Goal: Book appointment/travel/reservation

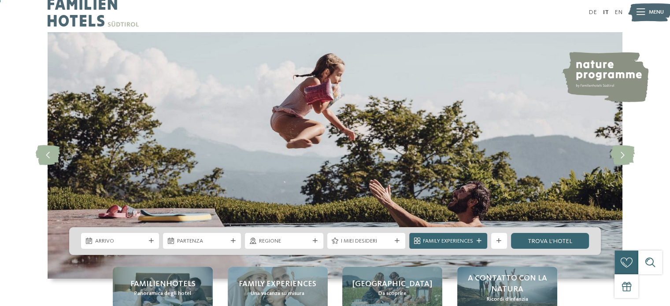
drag, startPoint x: 0, startPoint y: 0, endPoint x: 357, endPoint y: 220, distance: 419.5
click at [357, 220] on img at bounding box center [335, 155] width 575 height 247
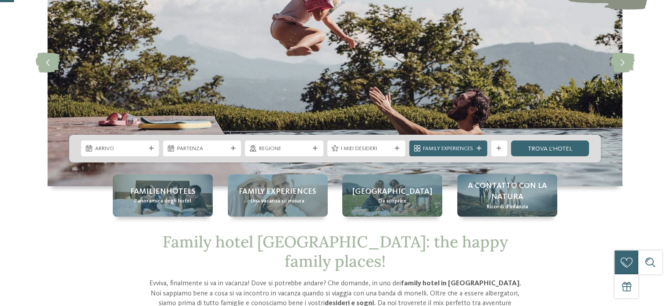
scroll to position [123, 0]
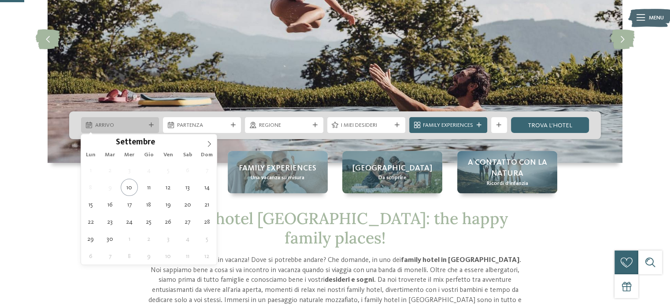
click at [141, 126] on span "Arrivo" at bounding box center [120, 126] width 50 height 8
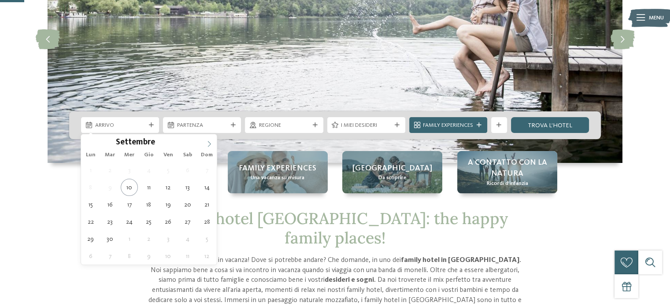
click at [214, 144] on span at bounding box center [209, 141] width 15 height 15
type input "****"
click at [214, 144] on span at bounding box center [209, 141] width 15 height 15
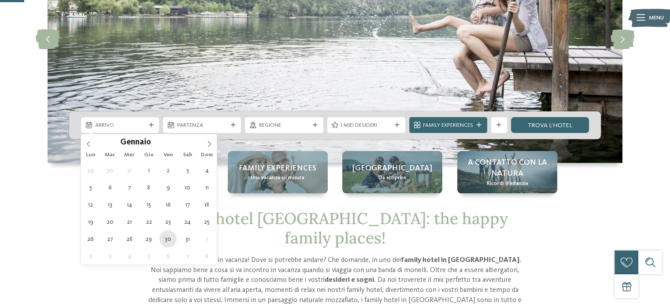
type div "[DATE]"
type input "****"
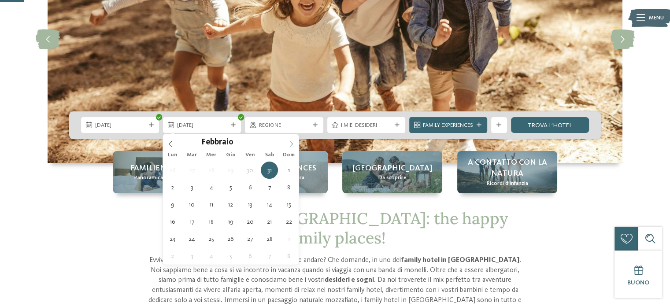
click at [289, 143] on icon at bounding box center [291, 144] width 6 height 6
type div "[DATE]"
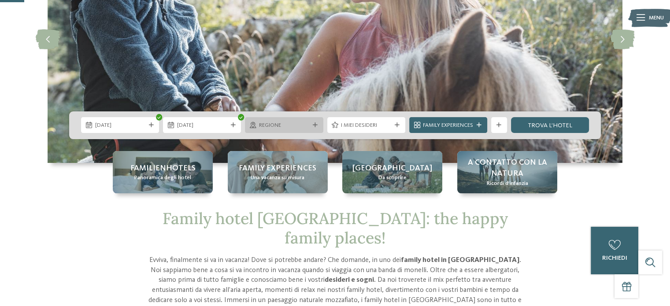
click at [292, 124] on span "Regione" at bounding box center [284, 126] width 50 height 8
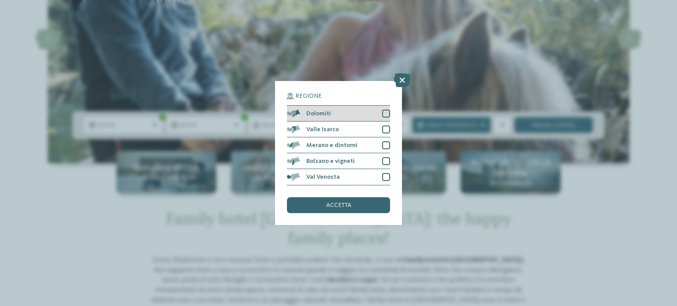
click at [386, 112] on div at bounding box center [386, 114] width 8 height 8
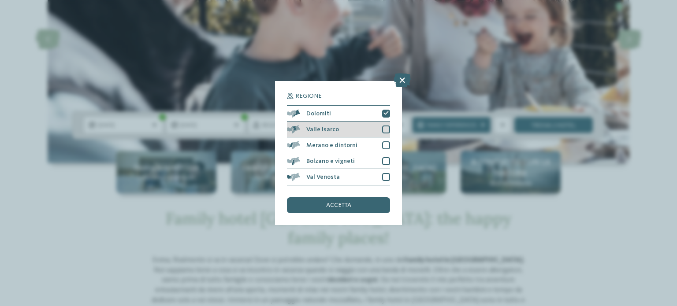
click at [385, 130] on div at bounding box center [386, 130] width 8 height 8
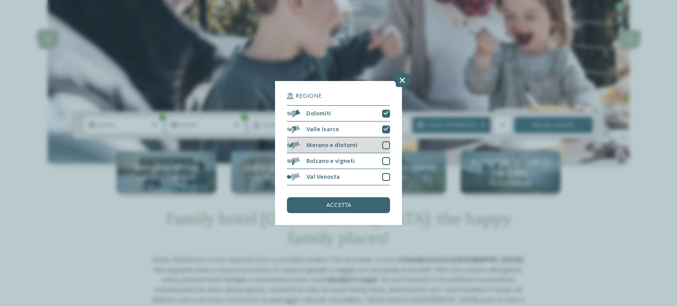
click at [385, 143] on div at bounding box center [386, 145] width 8 height 8
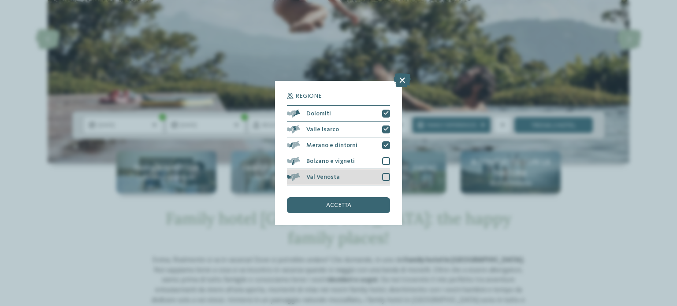
click at [386, 175] on div at bounding box center [386, 177] width 8 height 8
click at [366, 207] on div "accetta" at bounding box center [338, 205] width 103 height 16
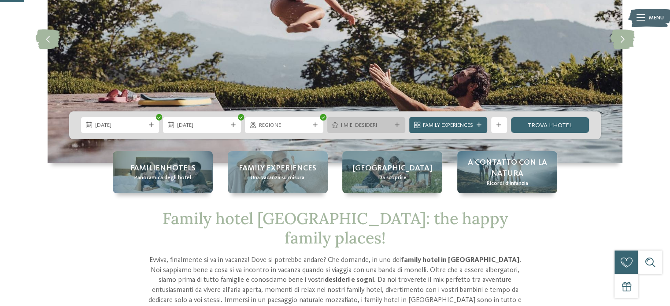
click at [376, 120] on div "I miei desideri" at bounding box center [366, 125] width 78 height 16
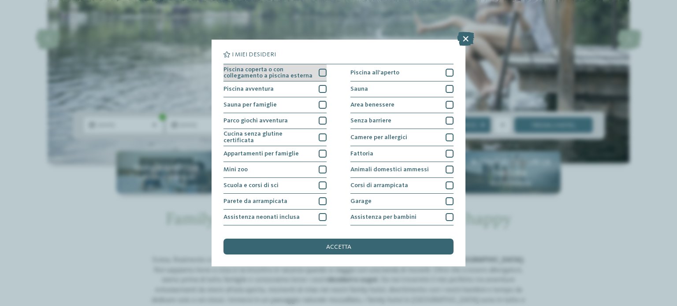
click at [320, 73] on div at bounding box center [322, 73] width 8 height 8
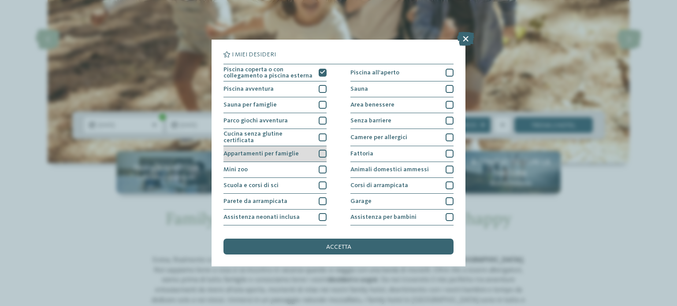
click at [319, 150] on div at bounding box center [322, 154] width 8 height 8
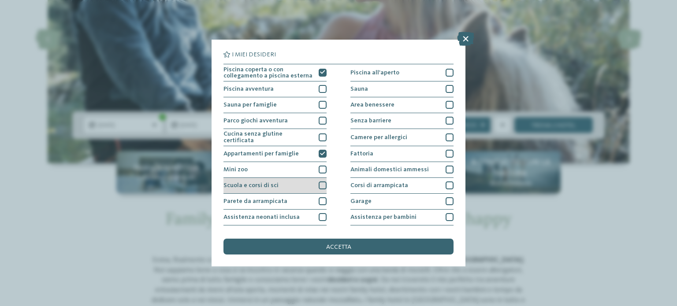
click at [318, 183] on div at bounding box center [322, 185] width 8 height 8
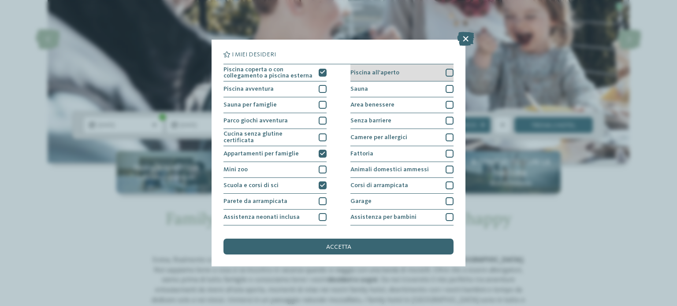
click at [445, 72] on div at bounding box center [449, 73] width 8 height 8
click at [445, 88] on div at bounding box center [449, 89] width 8 height 8
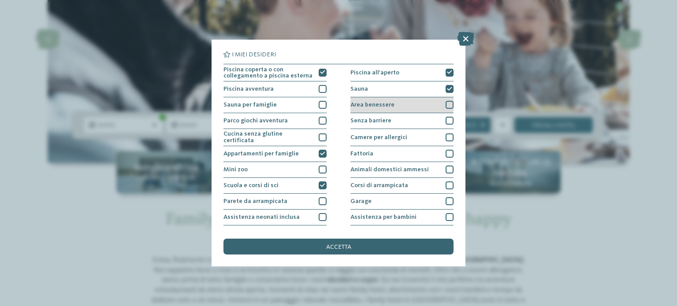
click at [445, 106] on div at bounding box center [449, 105] width 8 height 8
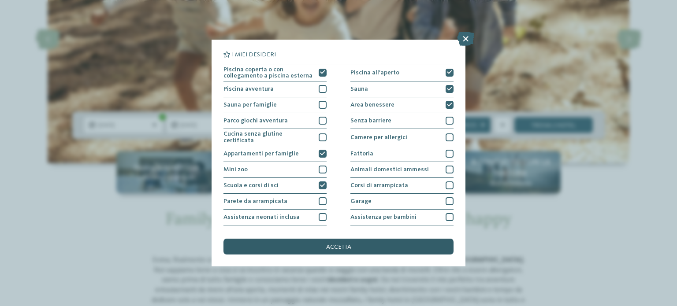
click at [402, 244] on div "accetta" at bounding box center [338, 247] width 230 height 16
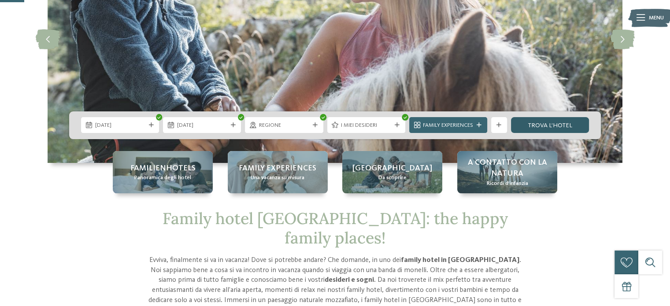
click at [531, 127] on link "trova l’hotel" at bounding box center [550, 125] width 78 height 16
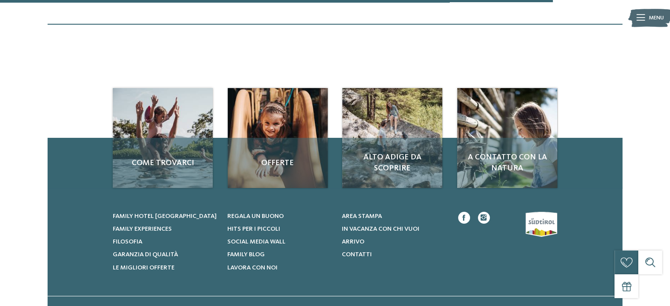
scroll to position [821, 0]
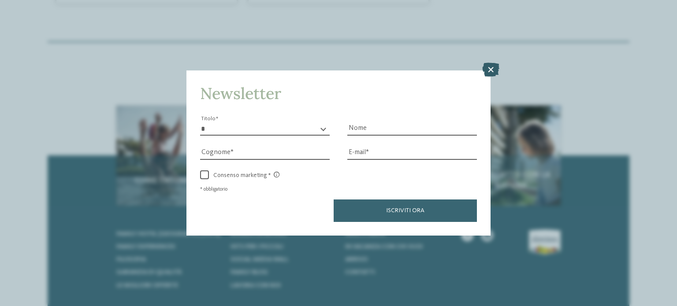
click at [487, 67] on icon at bounding box center [490, 70] width 17 height 14
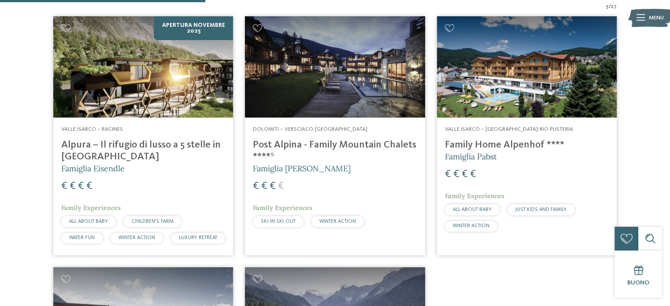
scroll to position [310, 0]
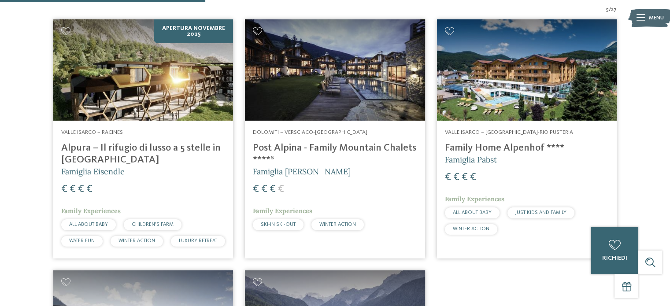
click at [529, 75] on img at bounding box center [527, 69] width 180 height 101
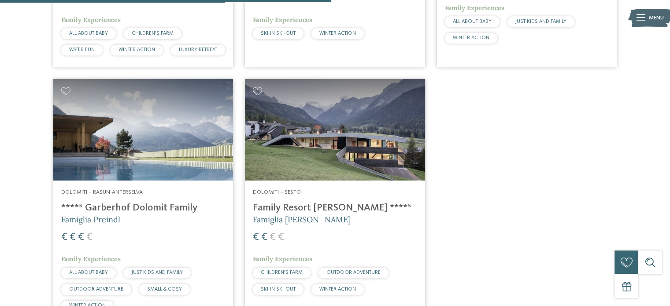
scroll to position [505, 0]
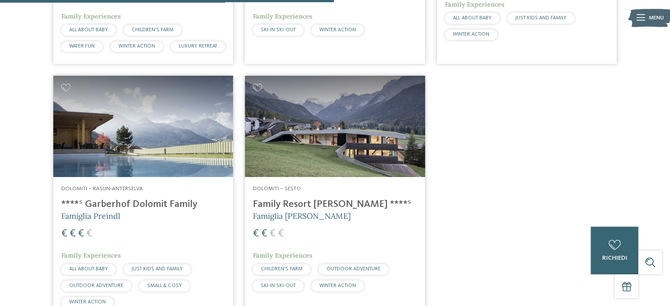
click at [153, 152] on img at bounding box center [143, 126] width 180 height 101
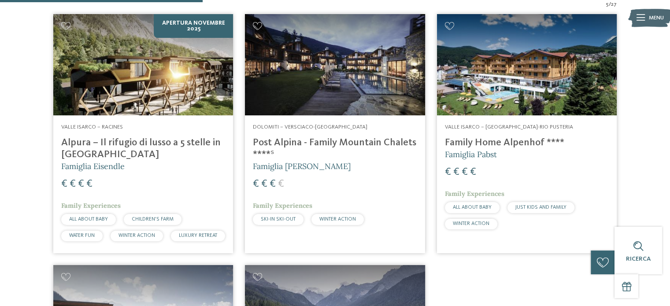
scroll to position [305, 0]
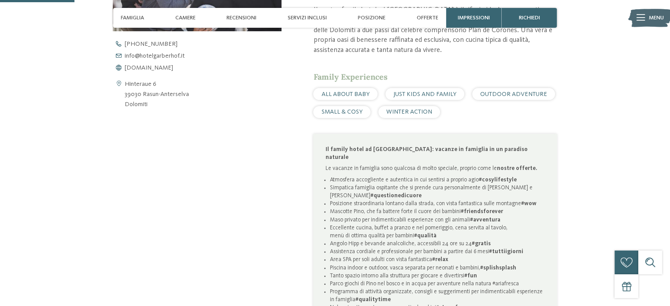
scroll to position [407, 0]
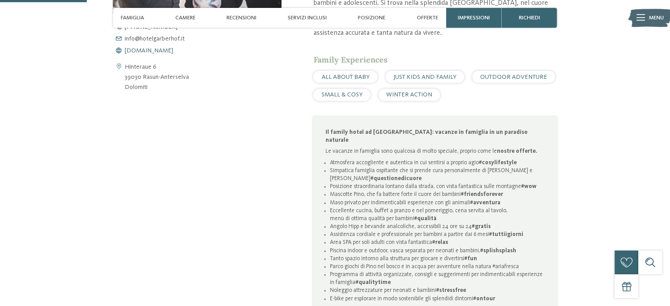
click at [161, 52] on span "www.hotelgarberhof.it" at bounding box center [149, 51] width 48 height 6
